Goal: Information Seeking & Learning: Find specific fact

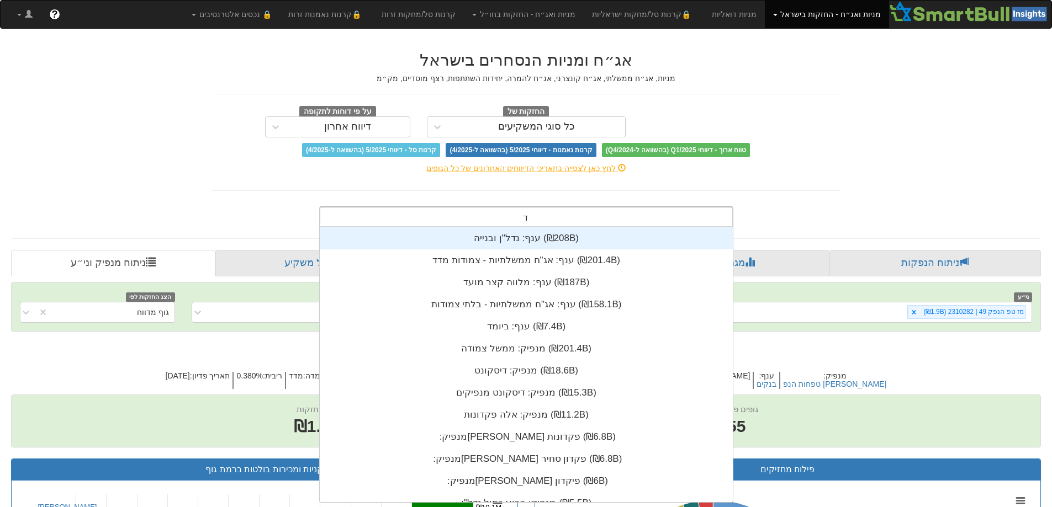
scroll to position [275, 0]
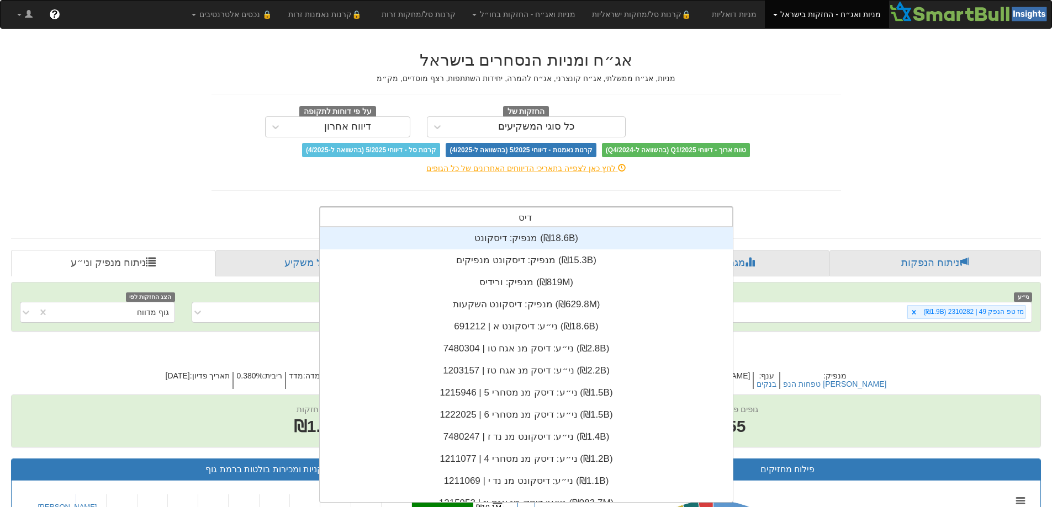
type input "דיסק"
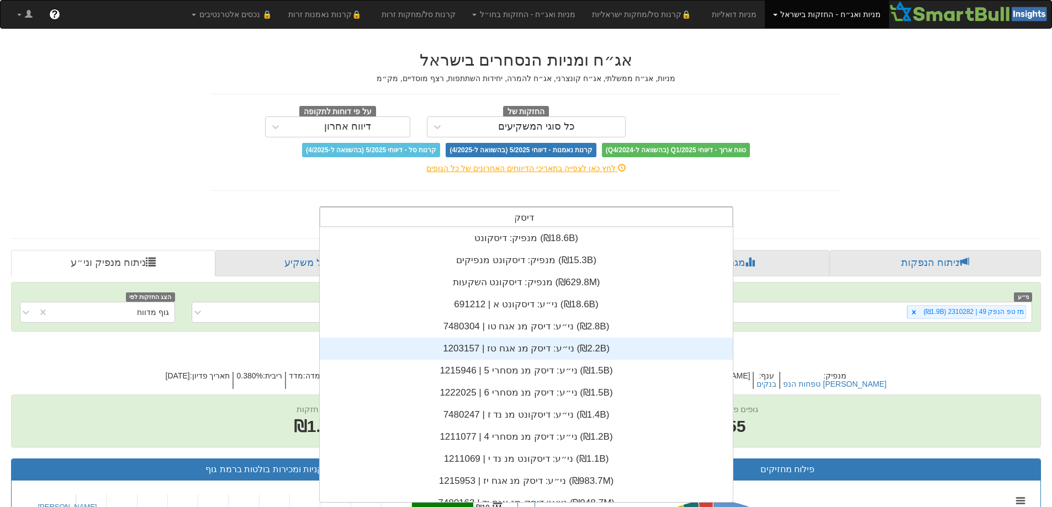
click at [544, 349] on div "ני״ע: ‏דיסק מנ אגח טז | 1203157 ‎(₪2.2B)‎" at bounding box center [526, 349] width 413 height 22
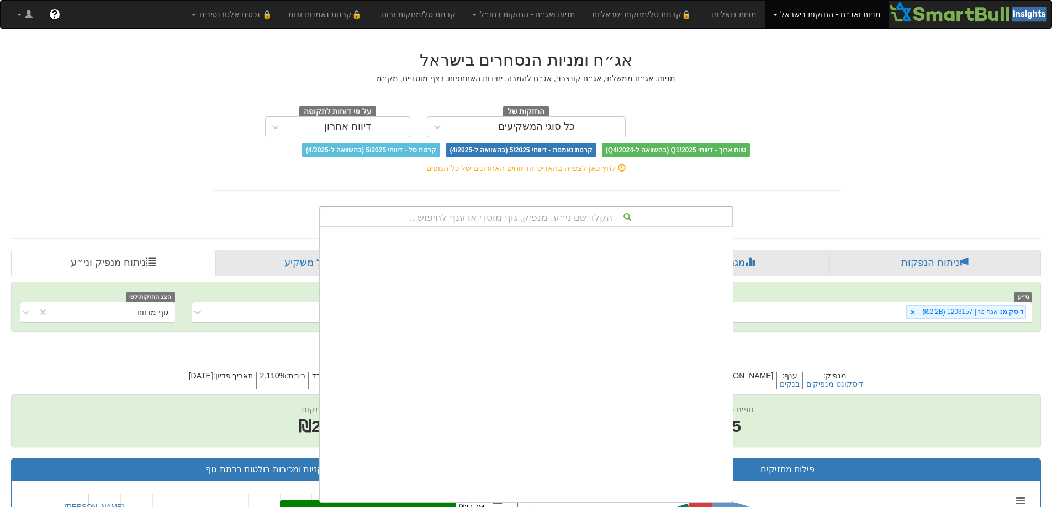
scroll to position [275, 0]
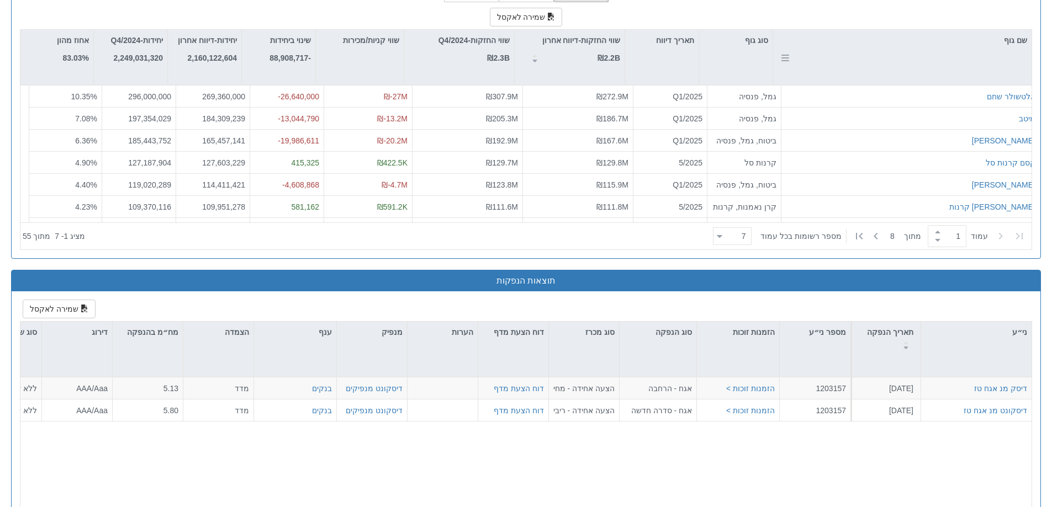
scroll to position [1049, 0]
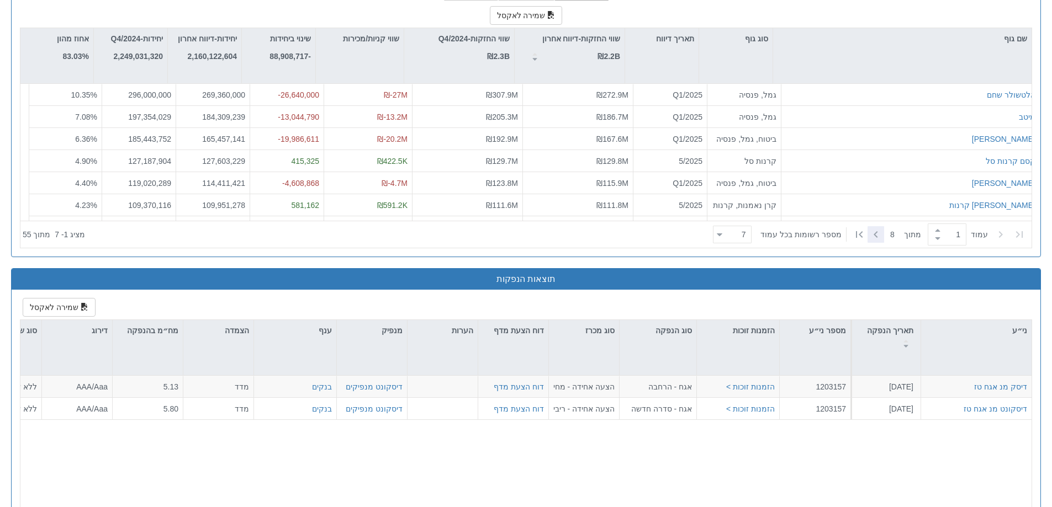
click at [877, 236] on icon at bounding box center [875, 234] width 13 height 13
type input "2"
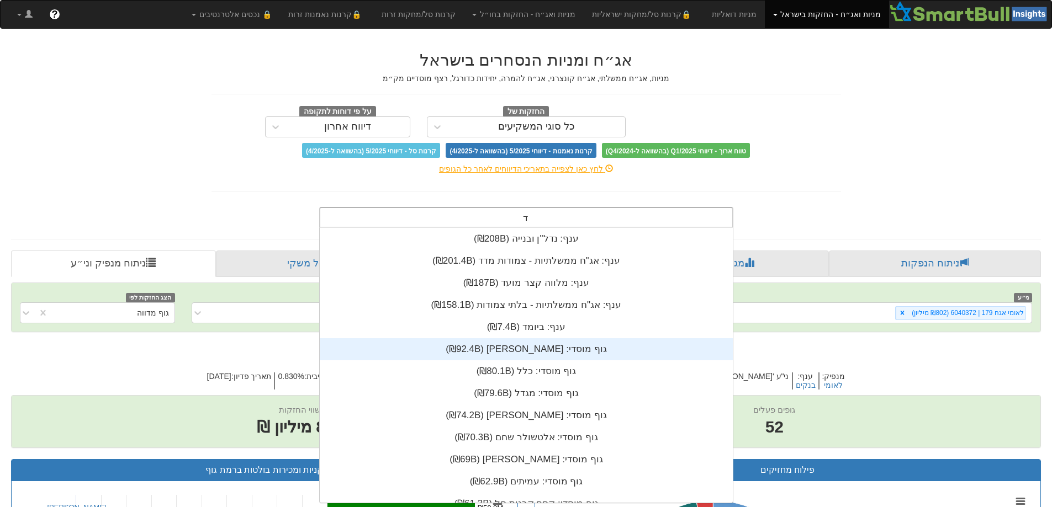
scroll to position [275, 0]
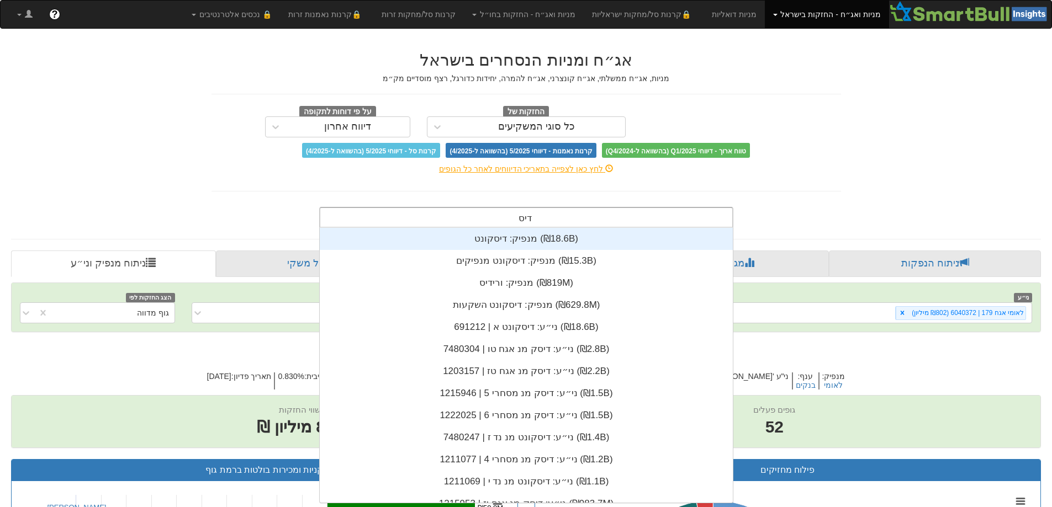
type input "דיסק"
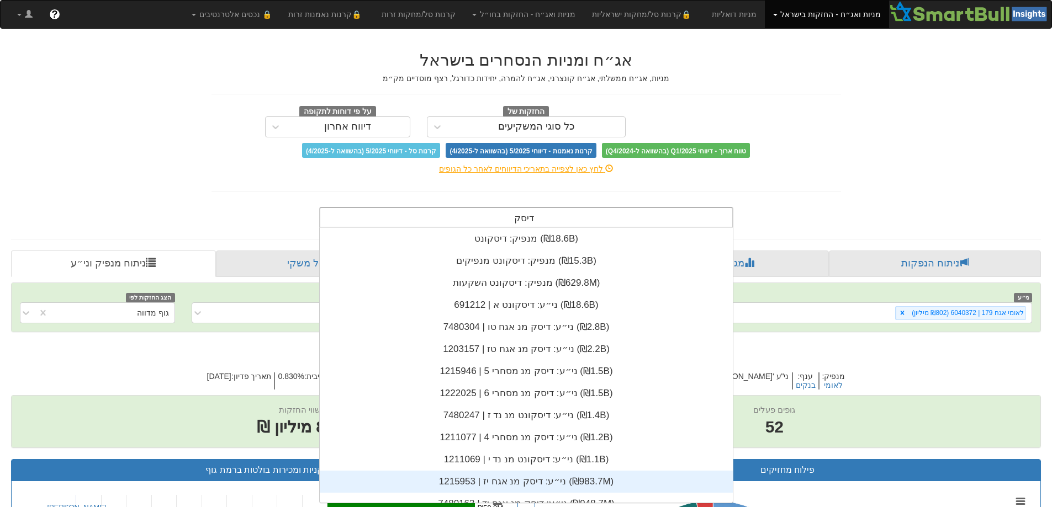
click at [521, 476] on div "ני״ע: ‏דיסק מנ אגח יז | 1215953 ‎(₪983.7M)‎" at bounding box center [526, 482] width 413 height 22
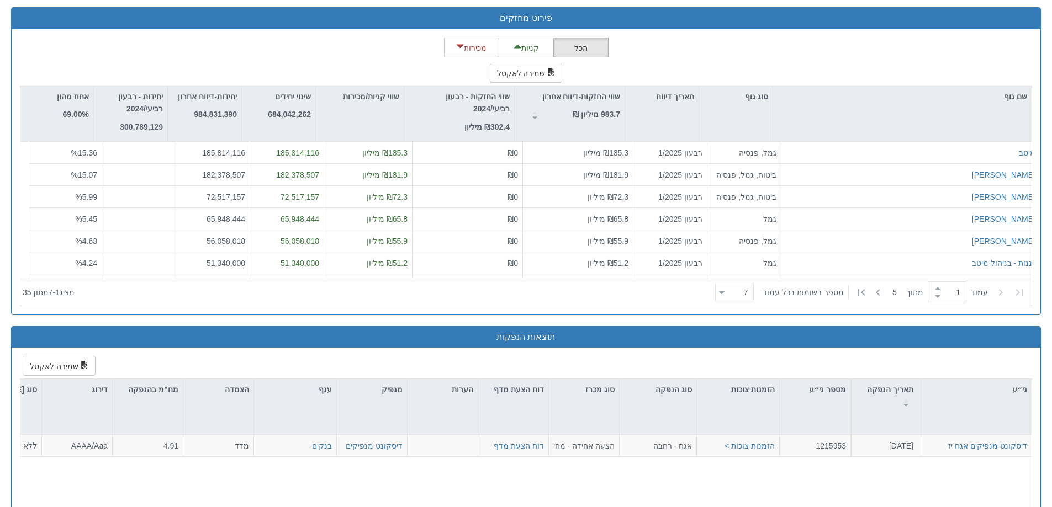
scroll to position [21025, 0]
